Goal: Transaction & Acquisition: Purchase product/service

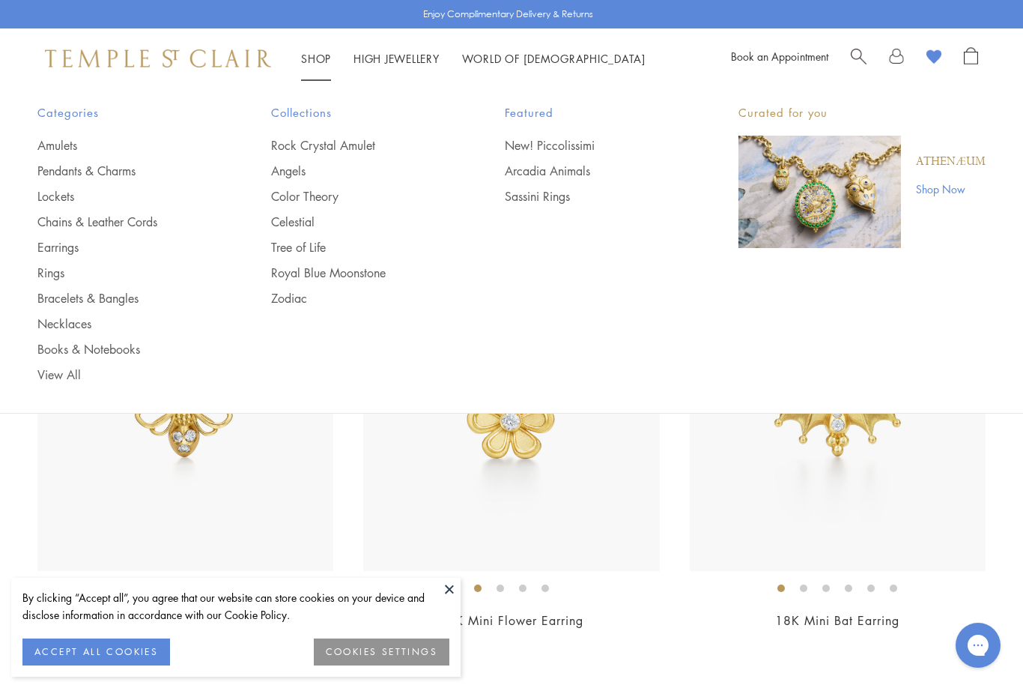
click at [71, 169] on link "Pendants & Charms" at bounding box center [124, 171] width 174 height 16
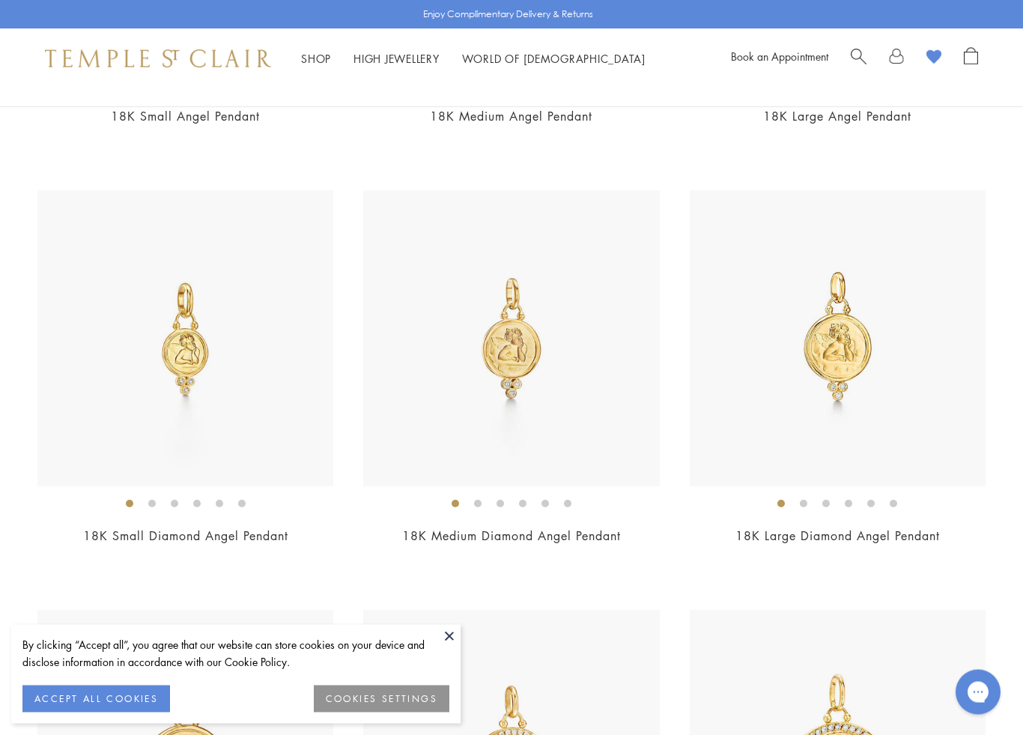
scroll to position [2181, 0]
click at [117, 386] on img at bounding box center [185, 338] width 296 height 296
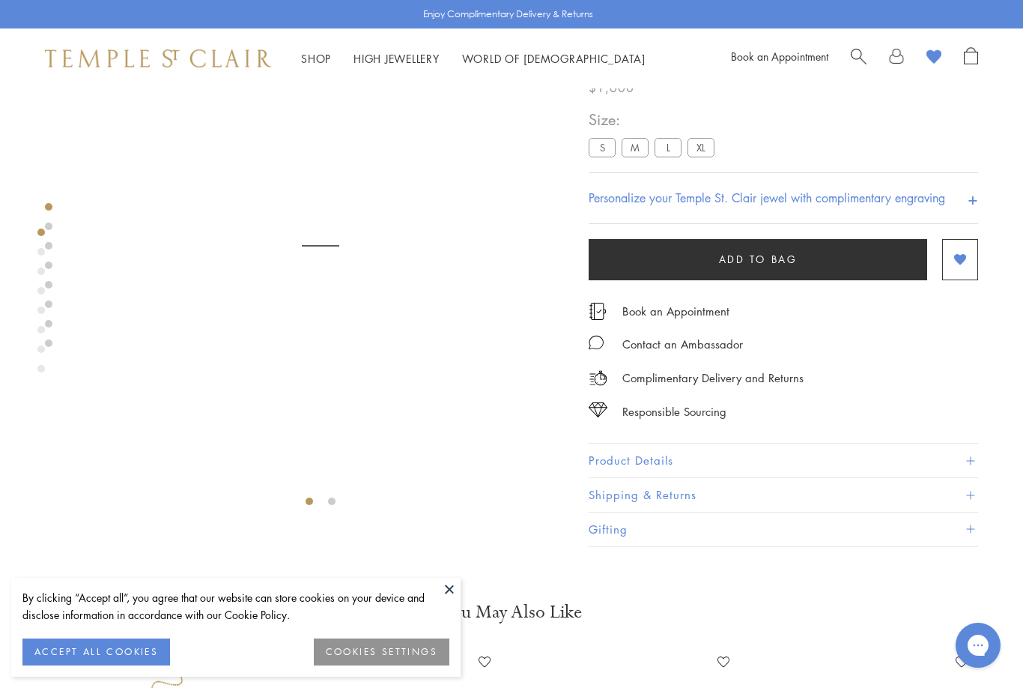
click at [596, 147] on label "S" at bounding box center [602, 148] width 27 height 19
